Goal: Information Seeking & Learning: Learn about a topic

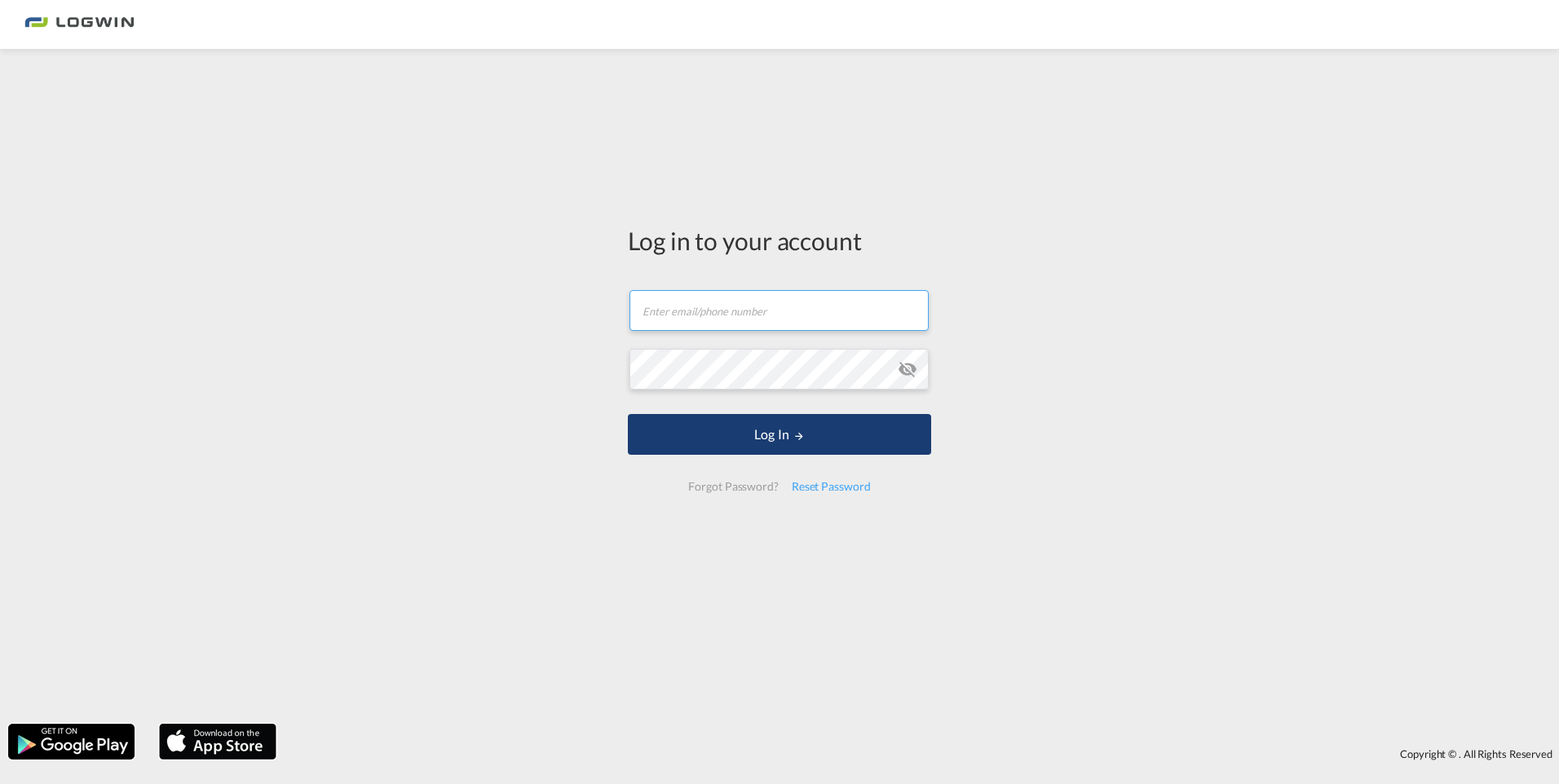
type input "[PERSON_NAME][EMAIL_ADDRESS][PERSON_NAME][DOMAIN_NAME]"
click at [768, 436] on button "Log In" at bounding box center [780, 434] width 303 height 41
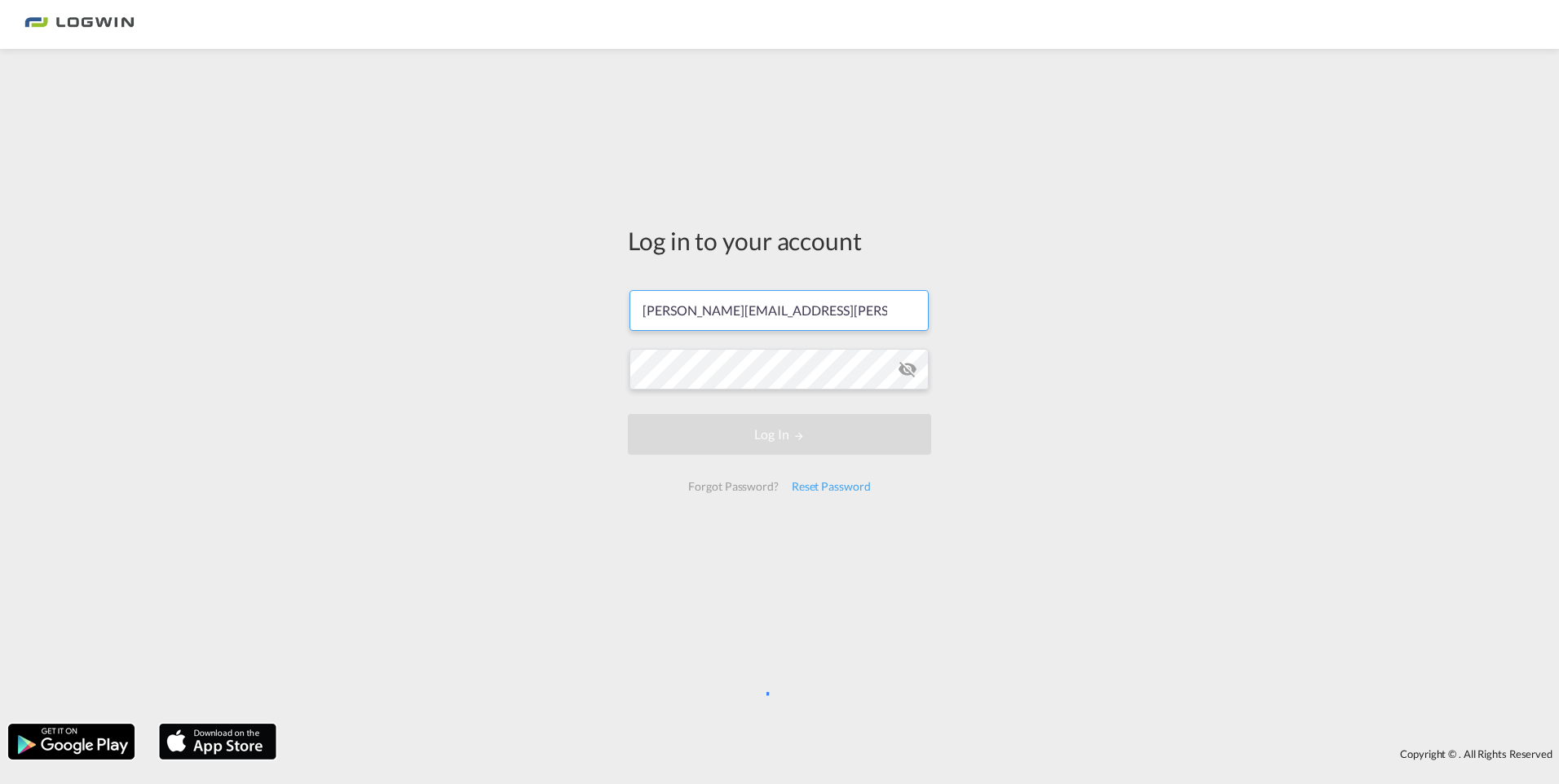
scroll to position [0, 20]
